Goal: Transaction & Acquisition: Download file/media

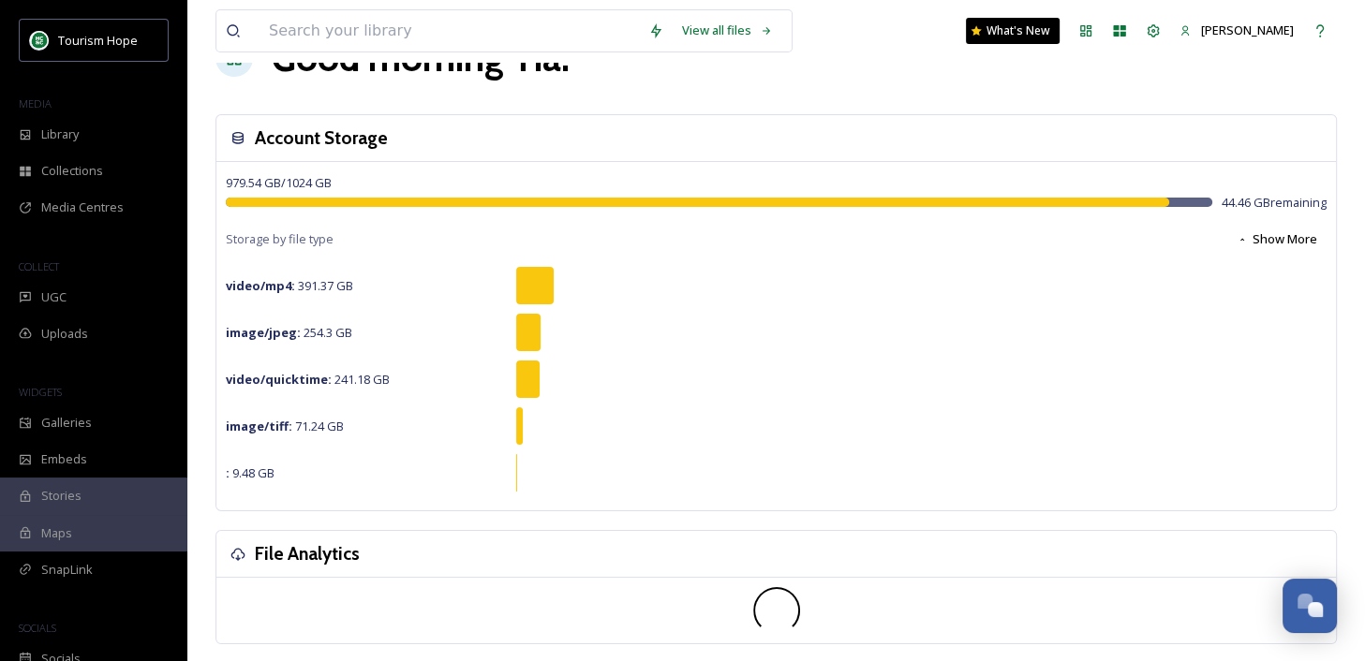
scroll to position [75, 0]
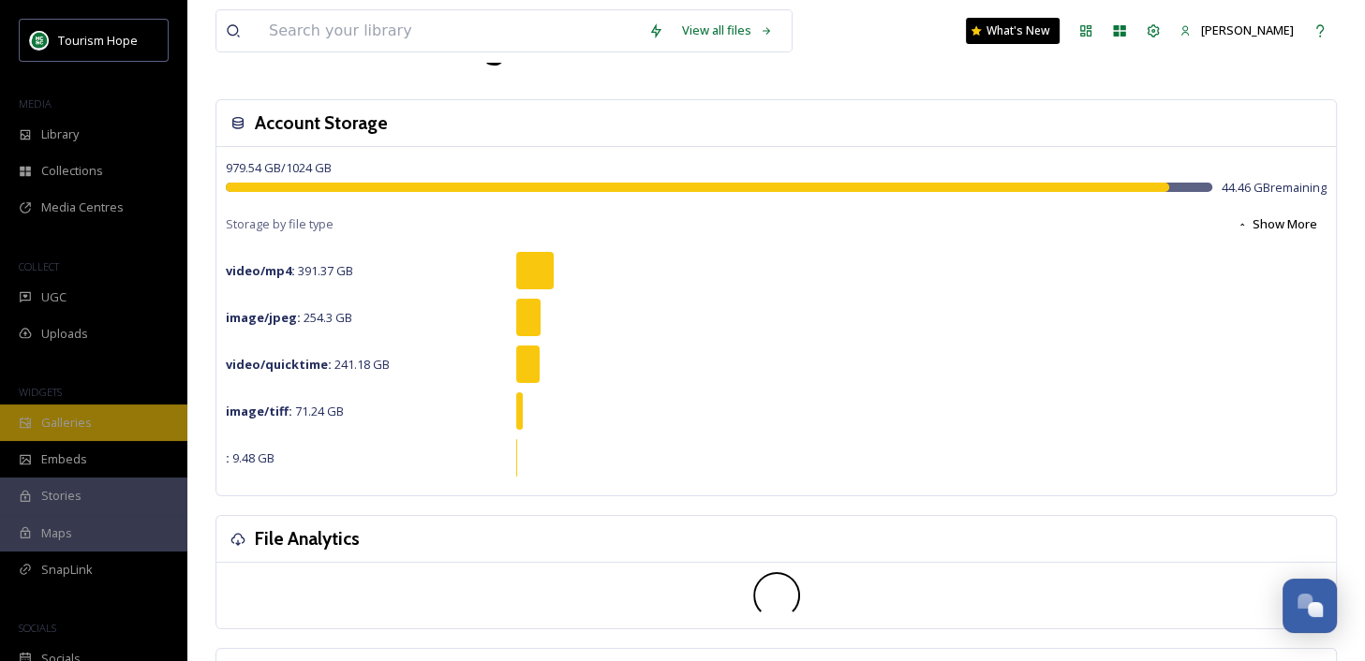
click at [130, 417] on div "Galleries" at bounding box center [93, 423] width 187 height 37
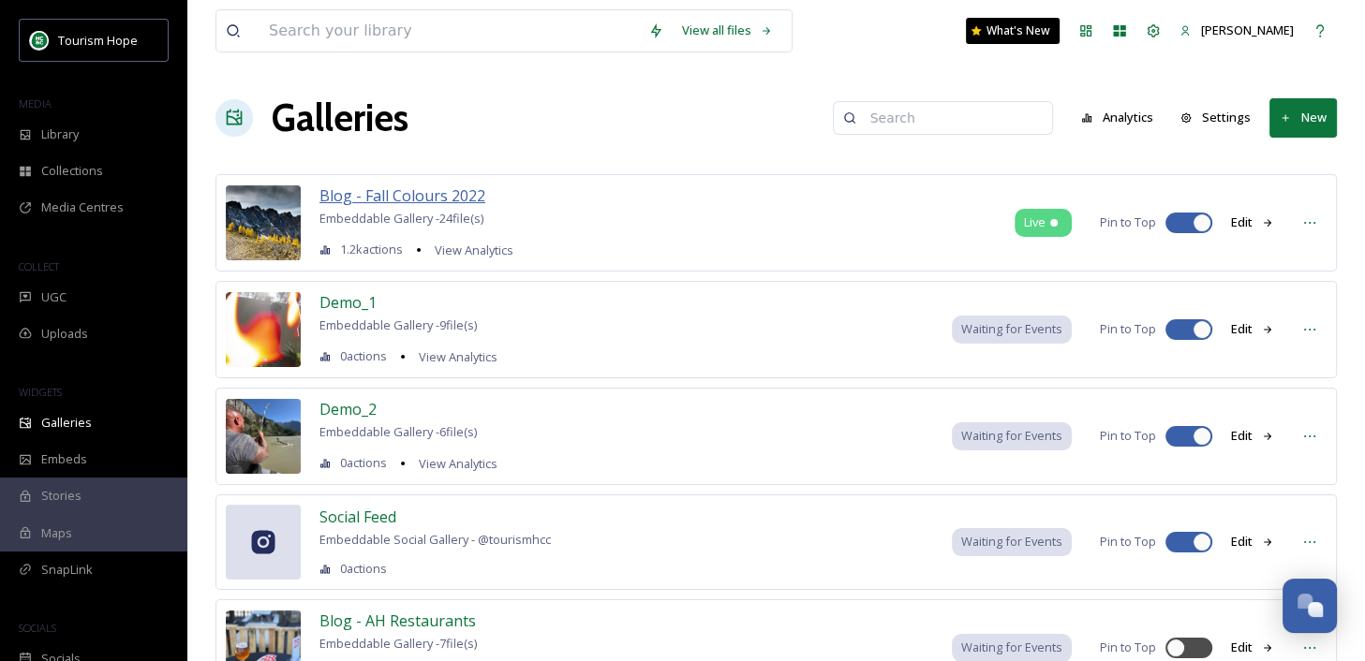
click at [452, 194] on span "Blog - Fall Colours 2022" at bounding box center [403, 196] width 166 height 21
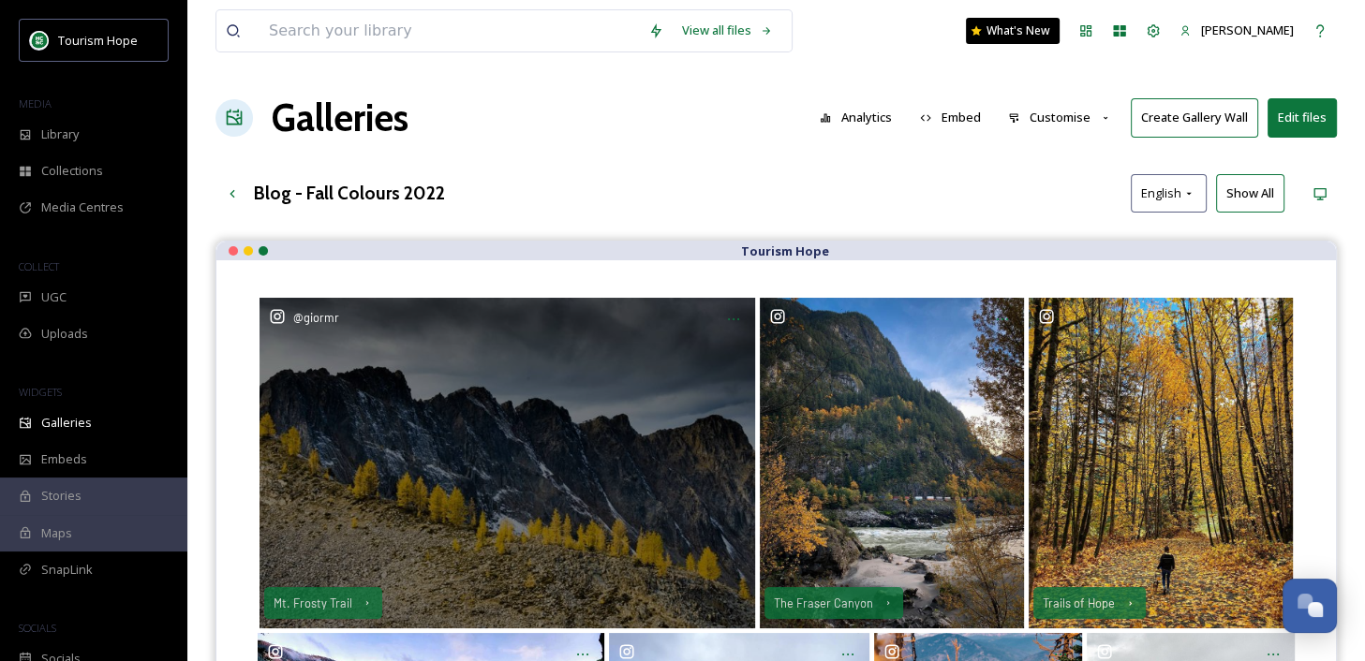
click at [526, 488] on div "@ giormr" at bounding box center [508, 463] width 496 height 331
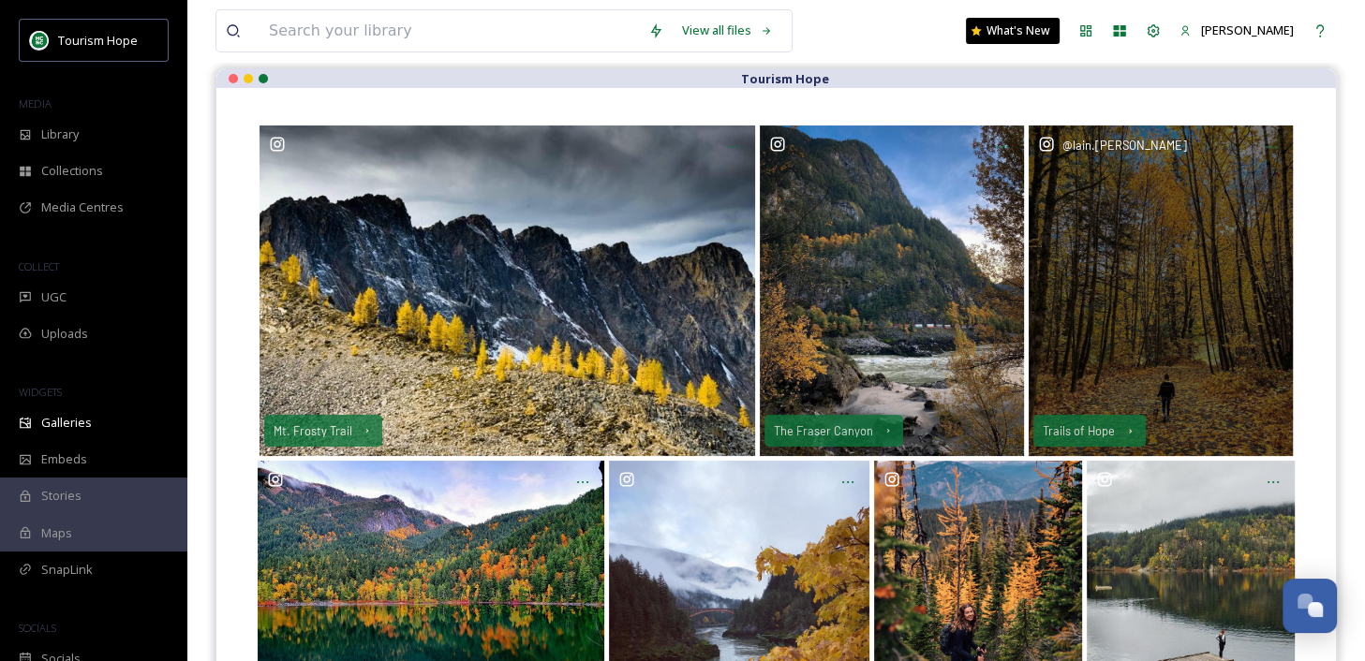
scroll to position [340, 0]
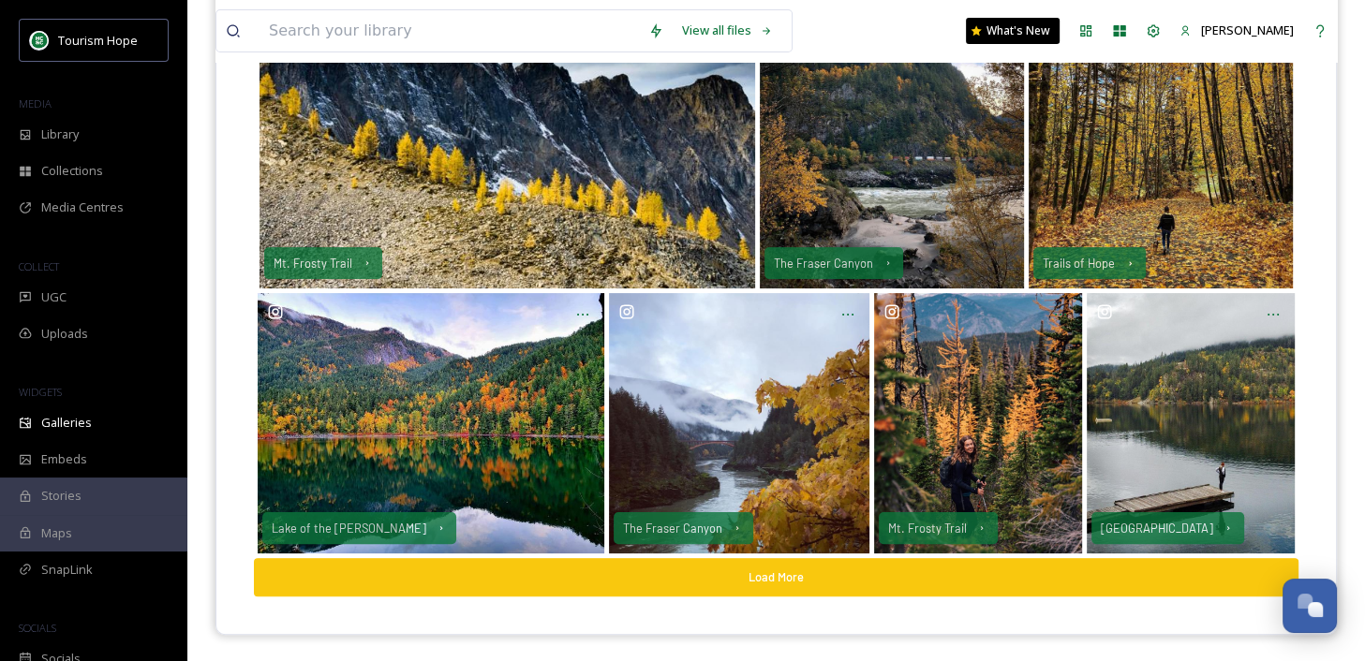
click at [834, 567] on button "Load More" at bounding box center [776, 577] width 1045 height 38
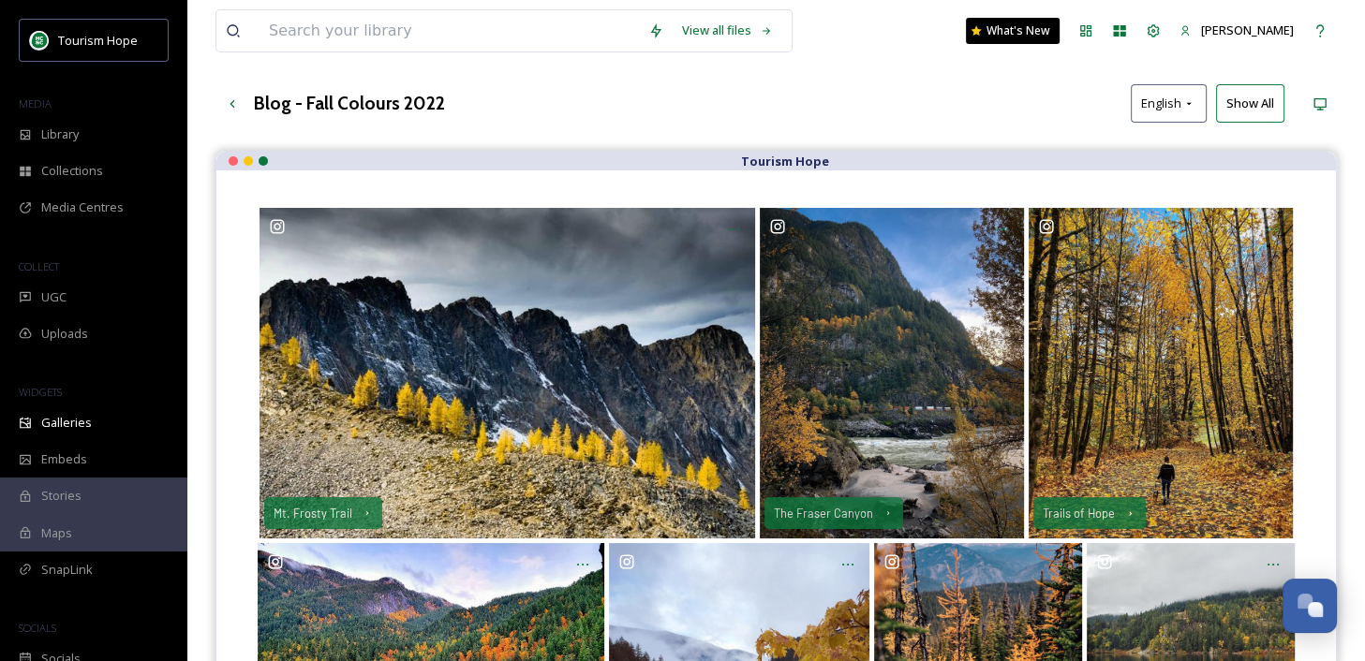
scroll to position [0, 0]
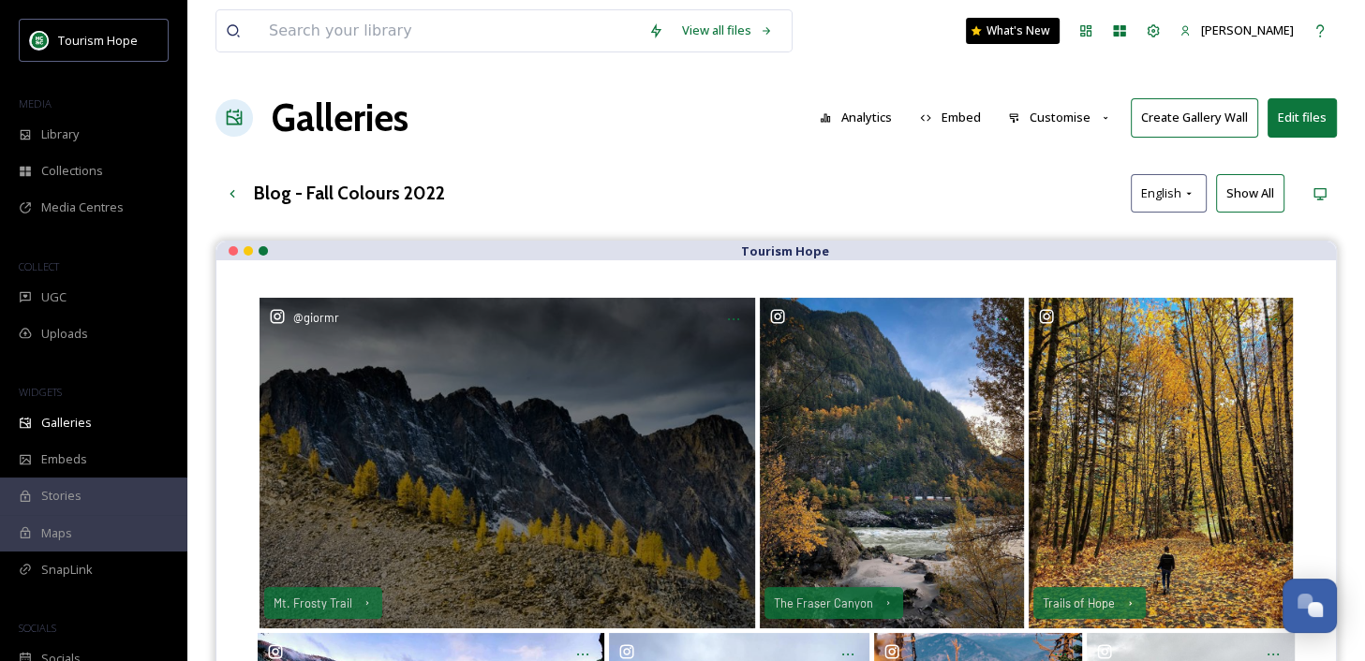
click at [559, 471] on div "@ giormr" at bounding box center [508, 463] width 496 height 331
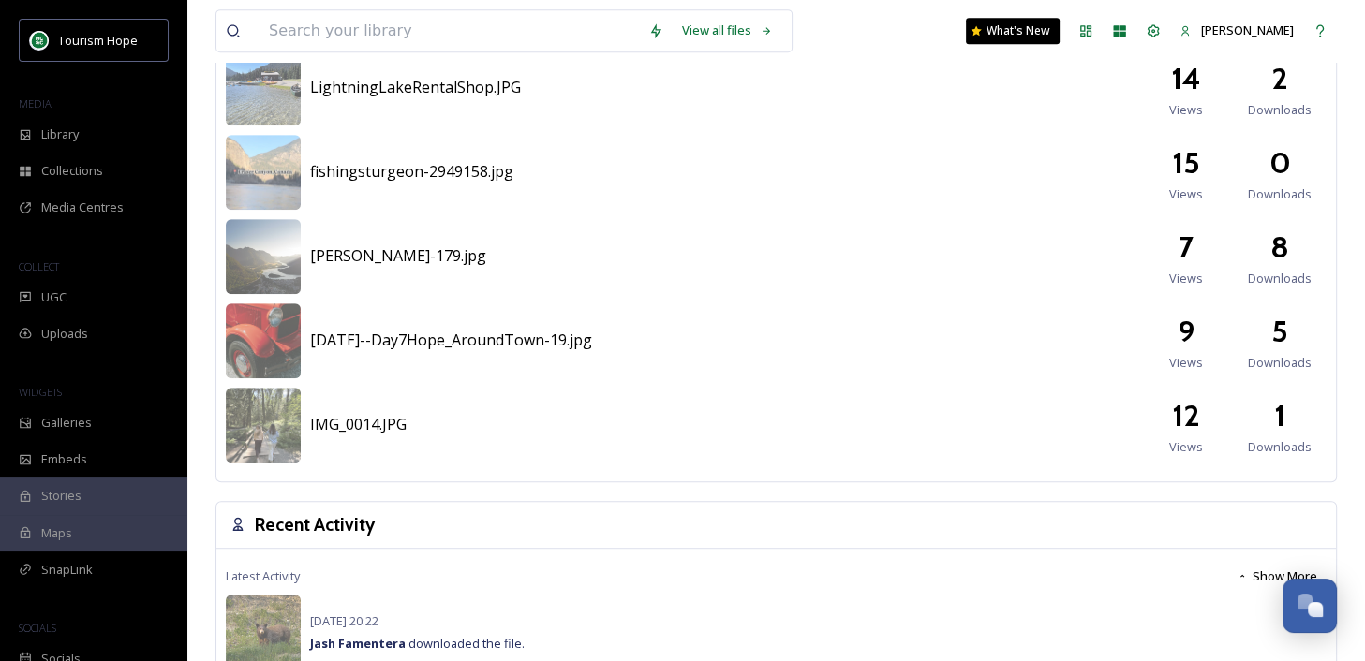
scroll to position [353, 0]
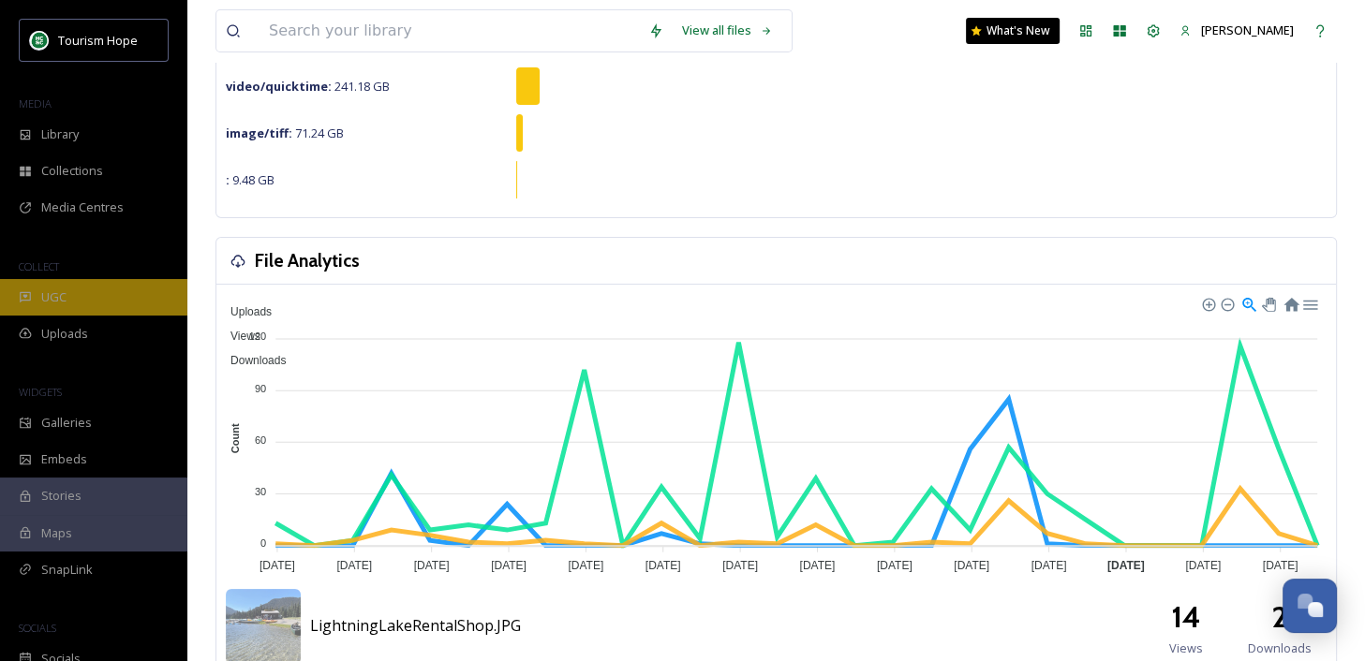
click at [87, 303] on div "UGC" at bounding box center [93, 297] width 187 height 37
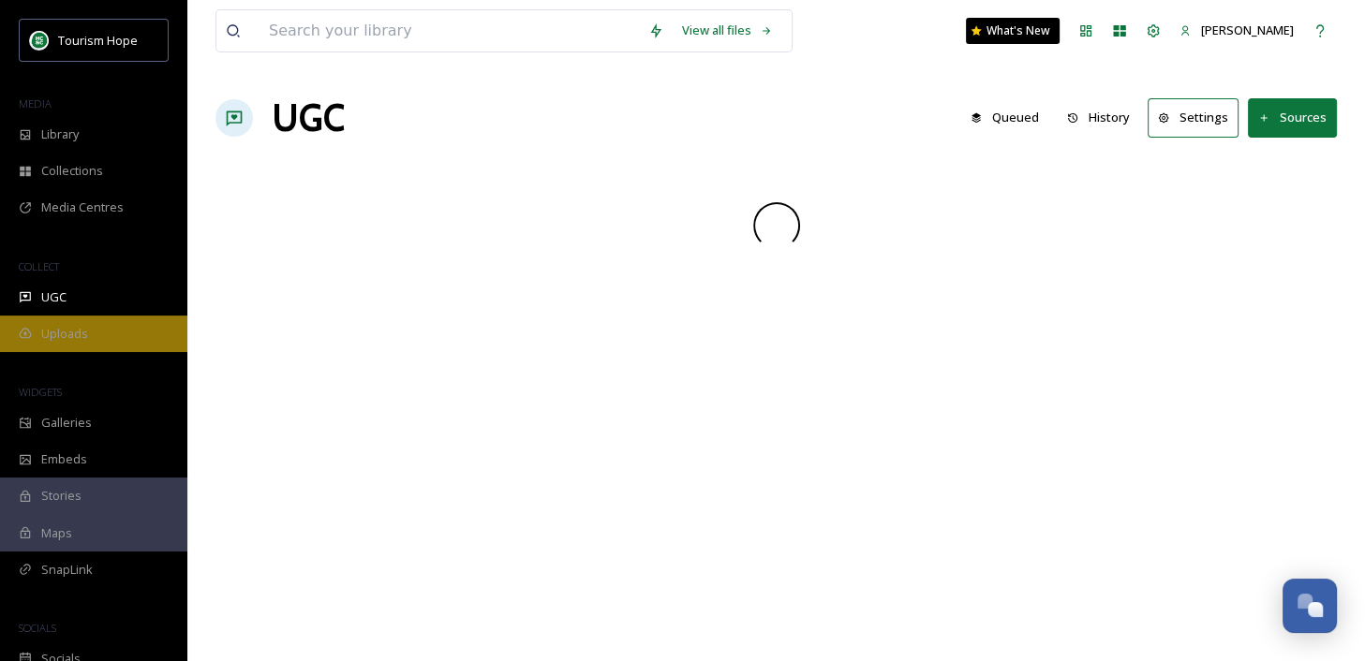
click at [110, 335] on div "Uploads" at bounding box center [93, 334] width 187 height 37
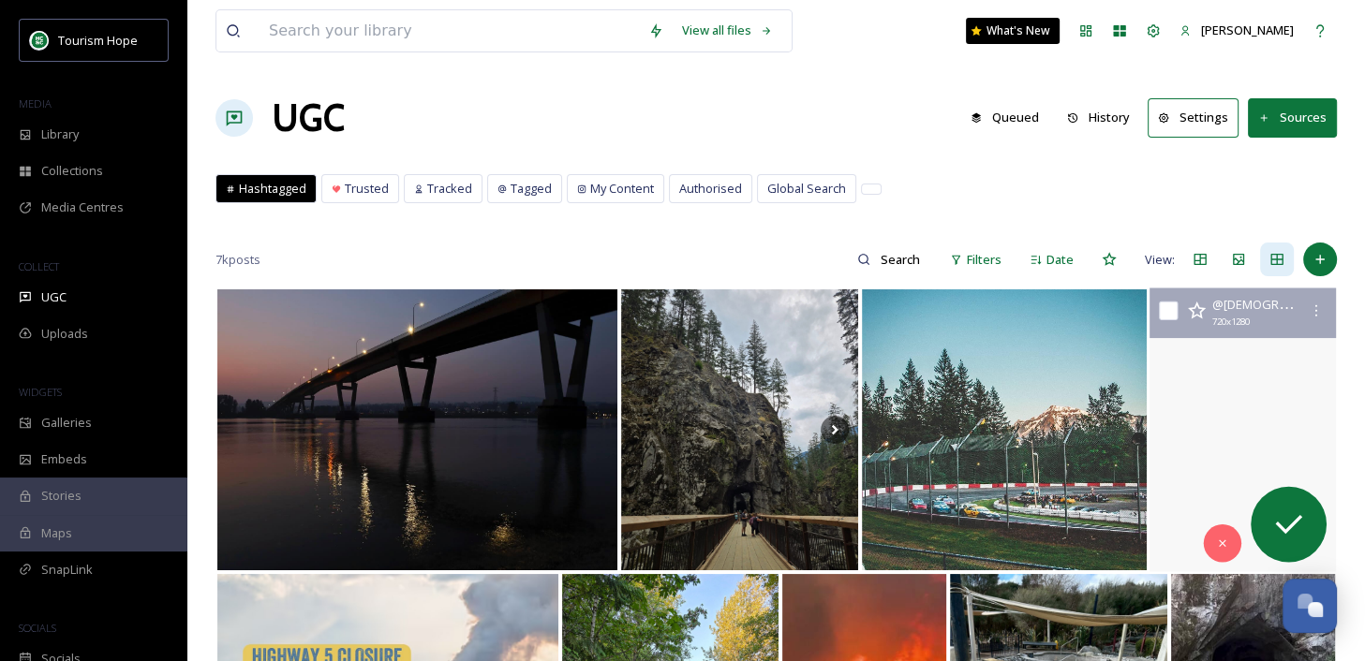
click at [1196, 466] on video "Posted fraservalleybuzzz ATTENTION ! HIGHWAY 5 is now closed between Hope and M…" at bounding box center [1243, 431] width 186 height 284
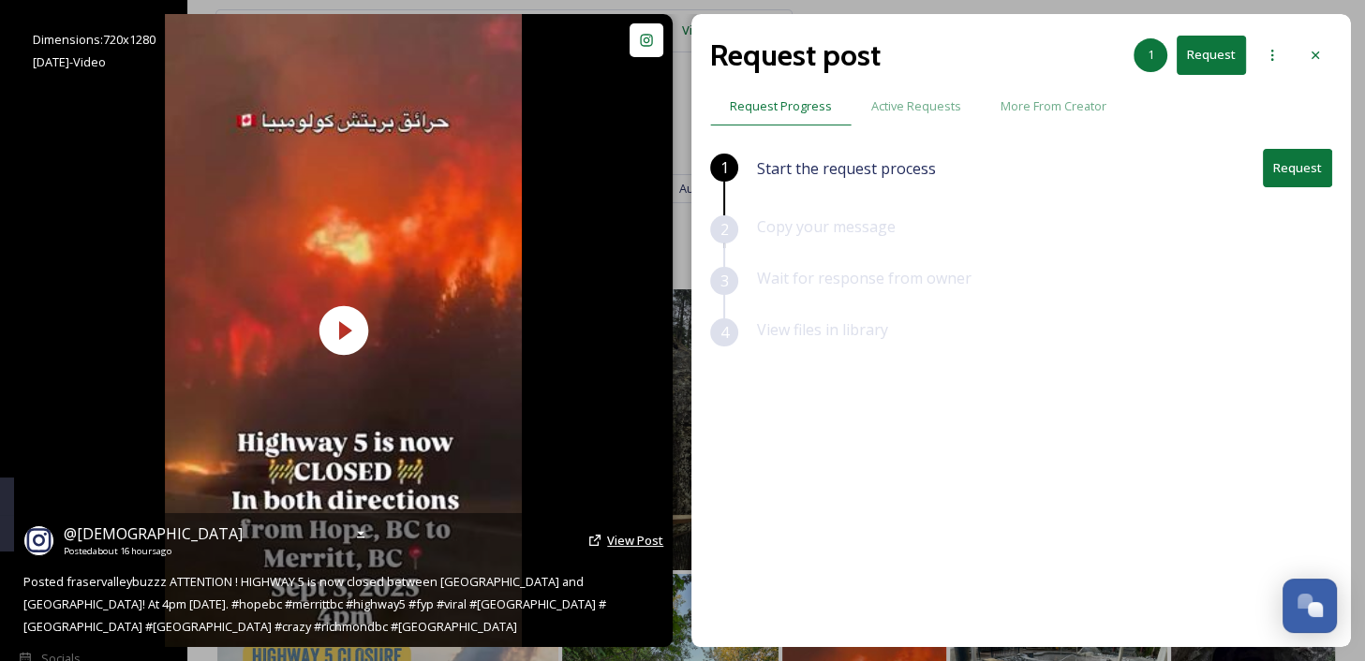
click at [633, 539] on span "View Post" at bounding box center [635, 540] width 56 height 17
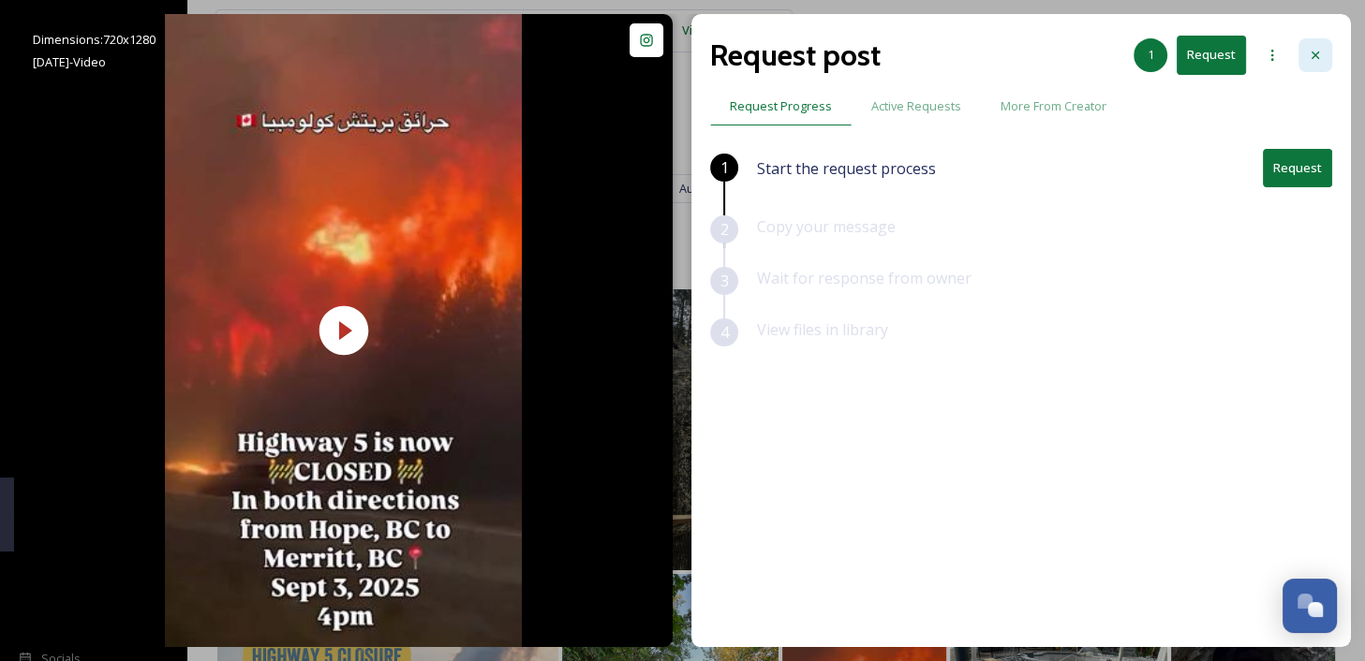
click at [1315, 60] on icon at bounding box center [1315, 55] width 15 height 15
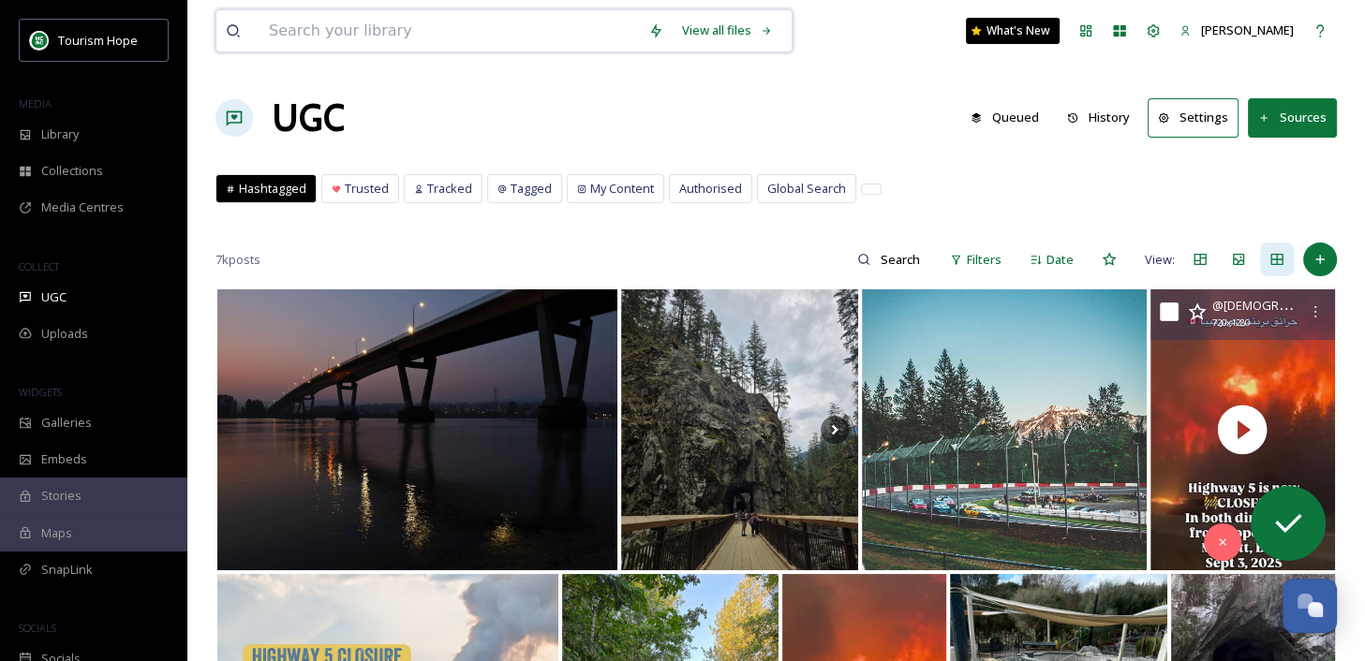
click at [295, 33] on input at bounding box center [449, 30] width 379 height 41
type input "tunnels"
click at [736, 24] on div "Search" at bounding box center [728, 30] width 58 height 37
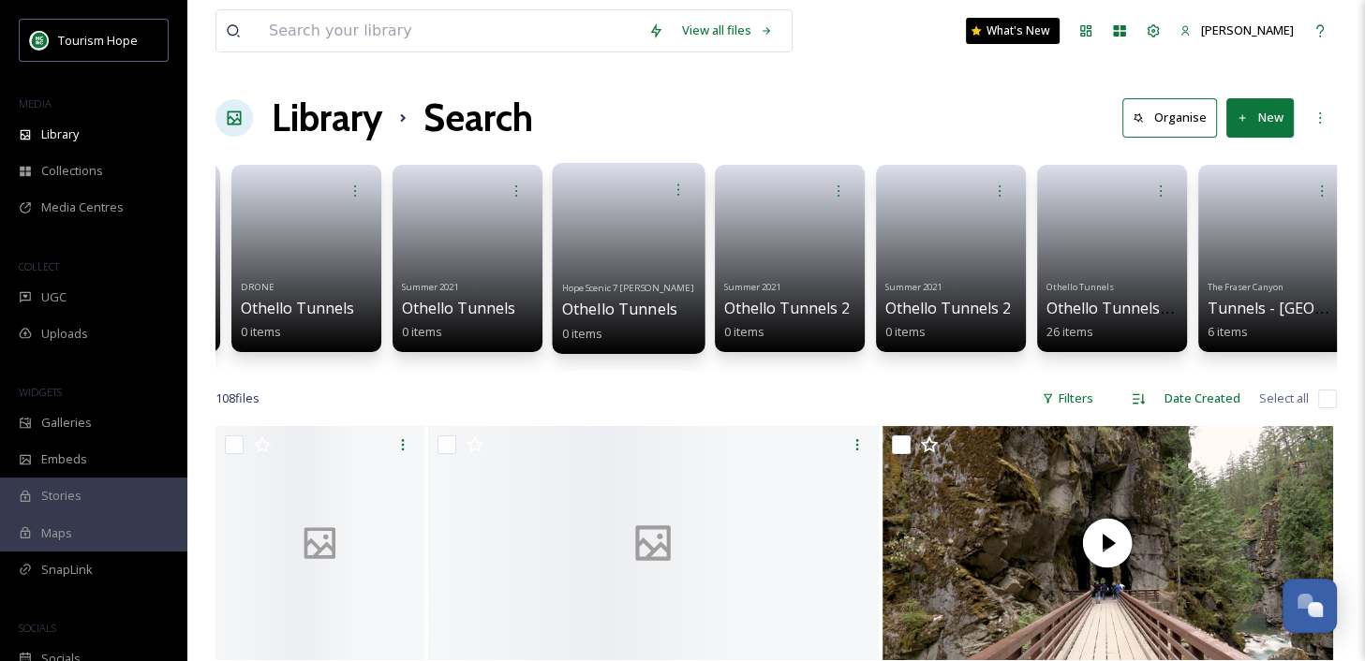
scroll to position [0, 168]
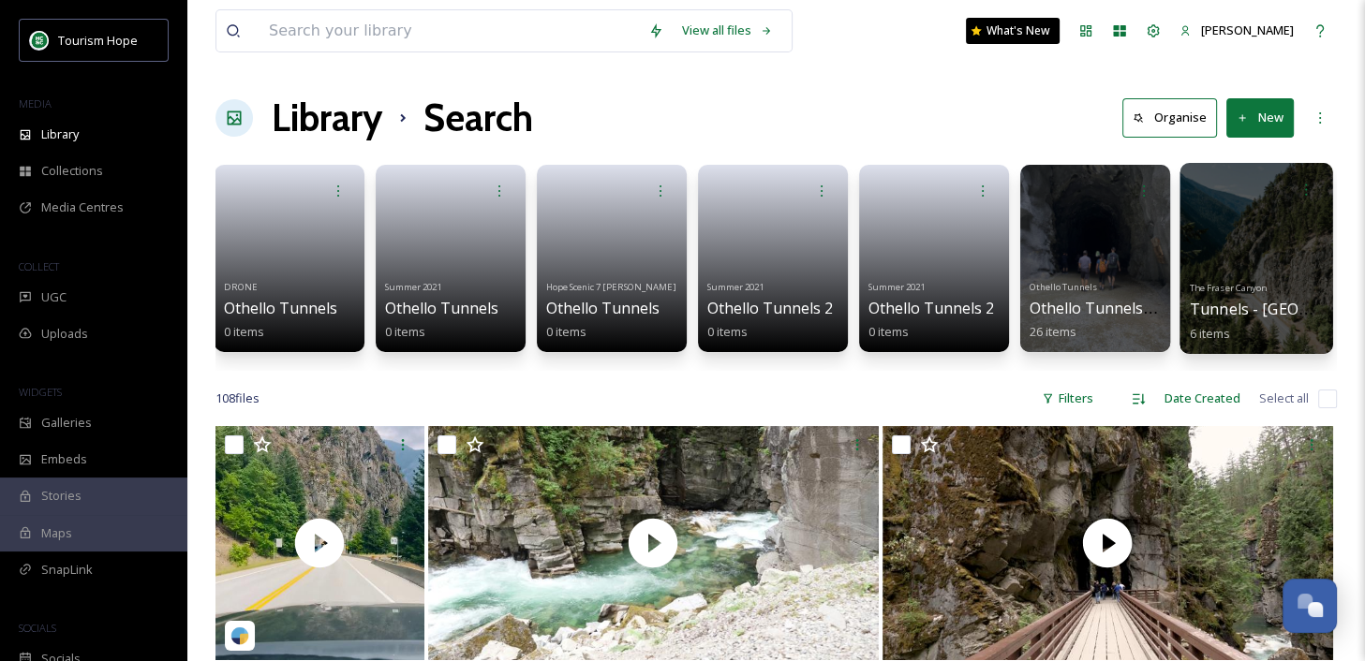
click at [1277, 272] on div at bounding box center [1256, 258] width 153 height 191
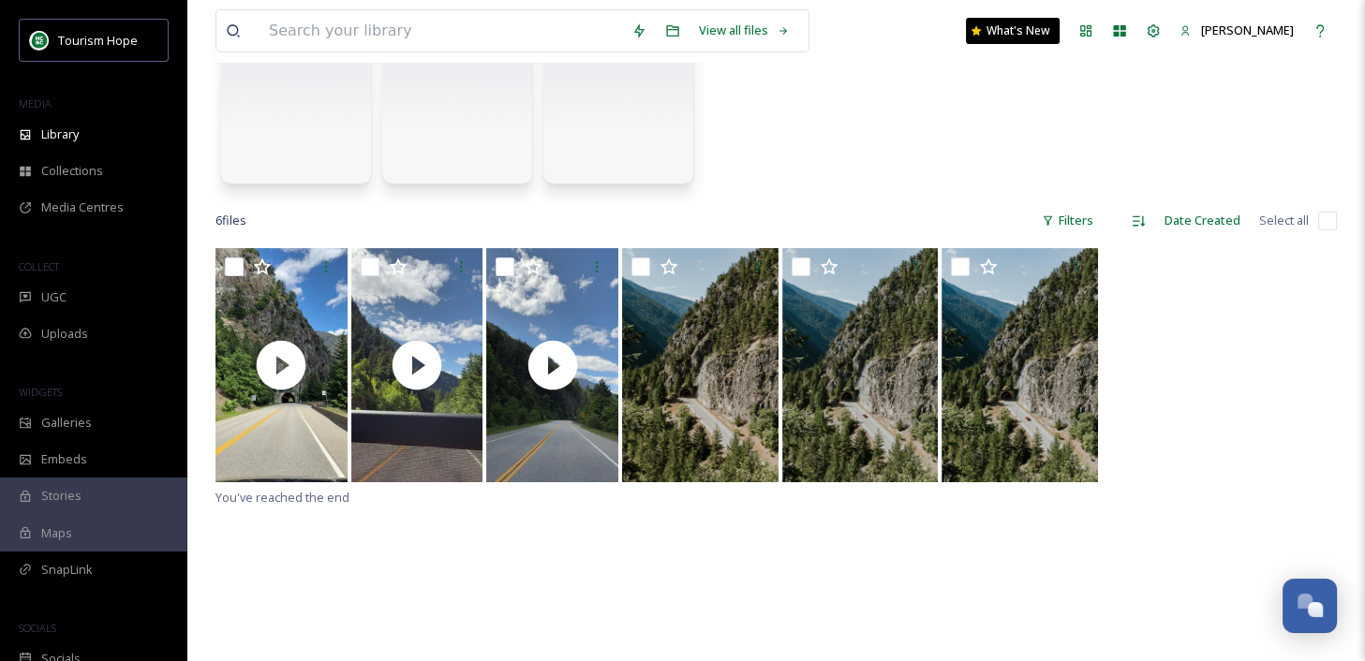
scroll to position [207, 0]
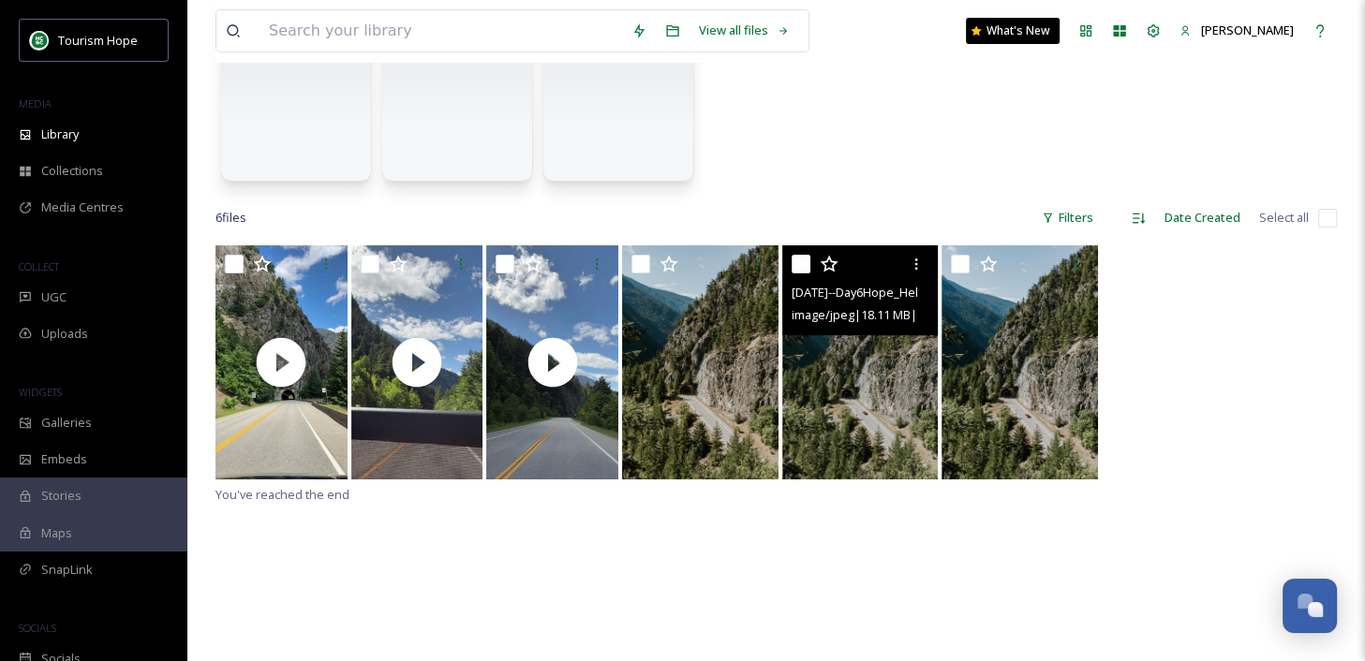
click at [892, 442] on img at bounding box center [860, 362] width 156 height 234
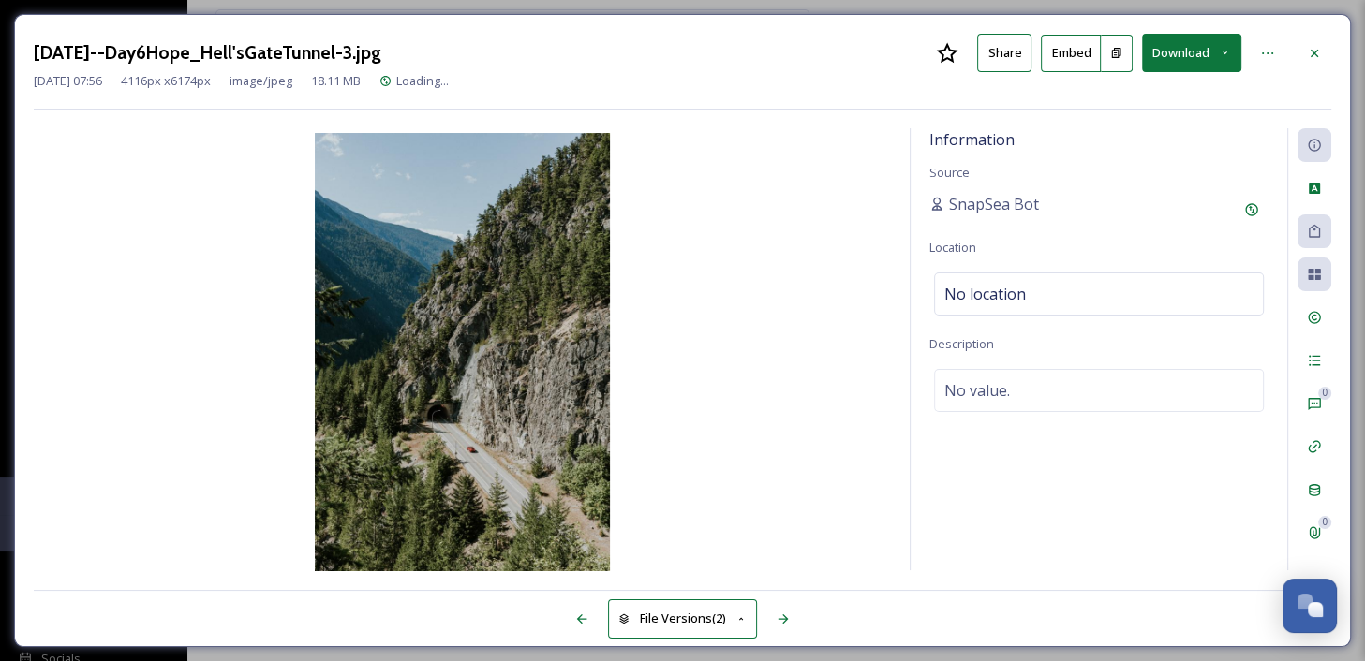
scroll to position [11, 0]
click at [1172, 48] on button "Download" at bounding box center [1191, 53] width 99 height 38
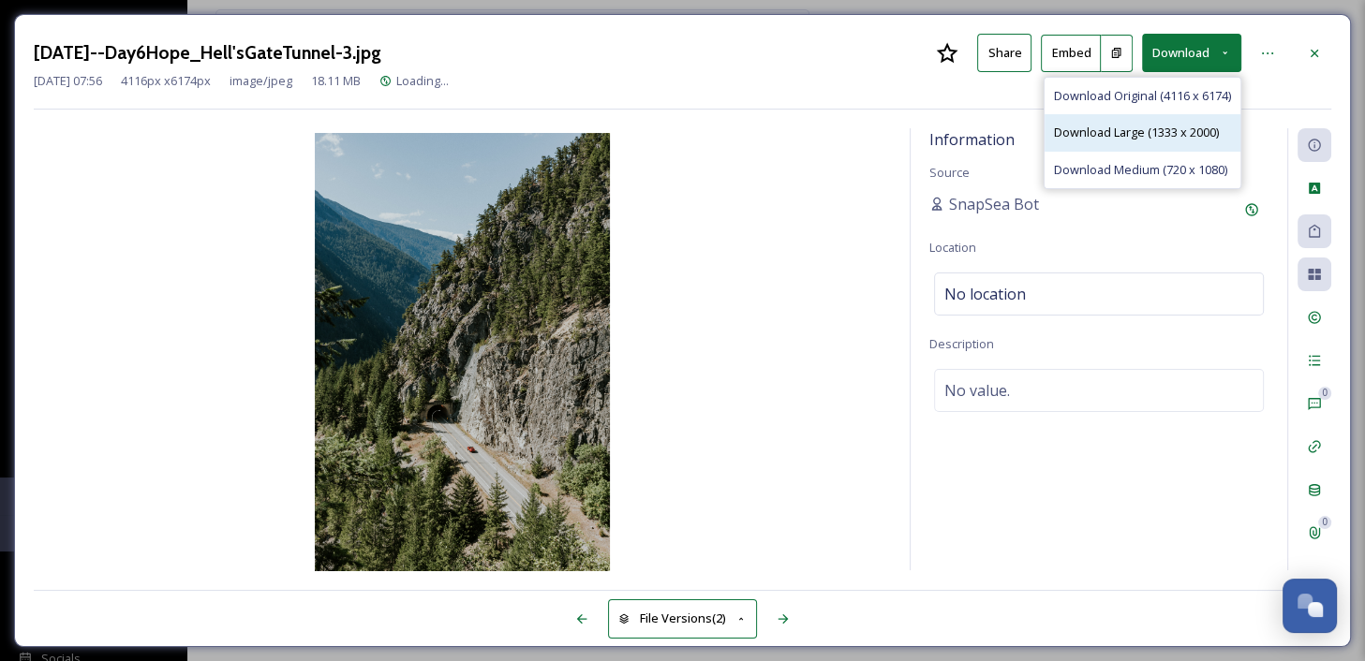
click at [1163, 121] on div "Download Large (1333 x 2000)" at bounding box center [1143, 132] width 196 height 37
